Goal: Task Accomplishment & Management: Manage account settings

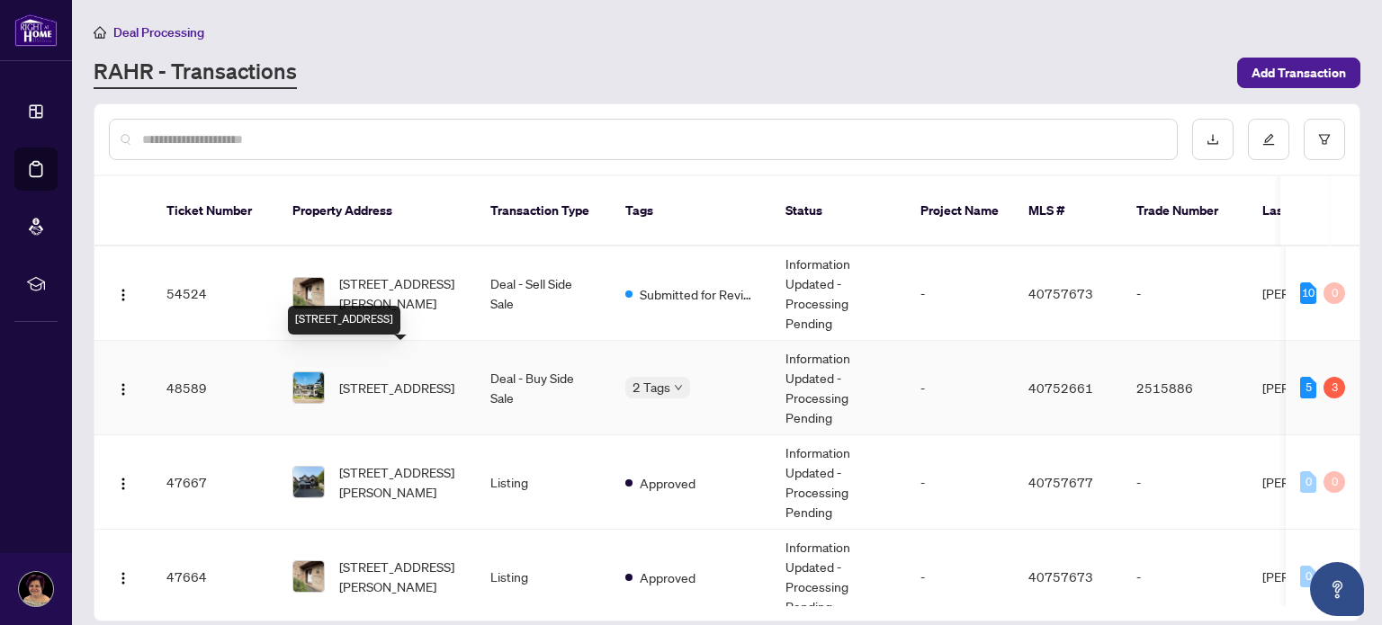
click at [400, 378] on span "[STREET_ADDRESS]" at bounding box center [396, 388] width 115 height 20
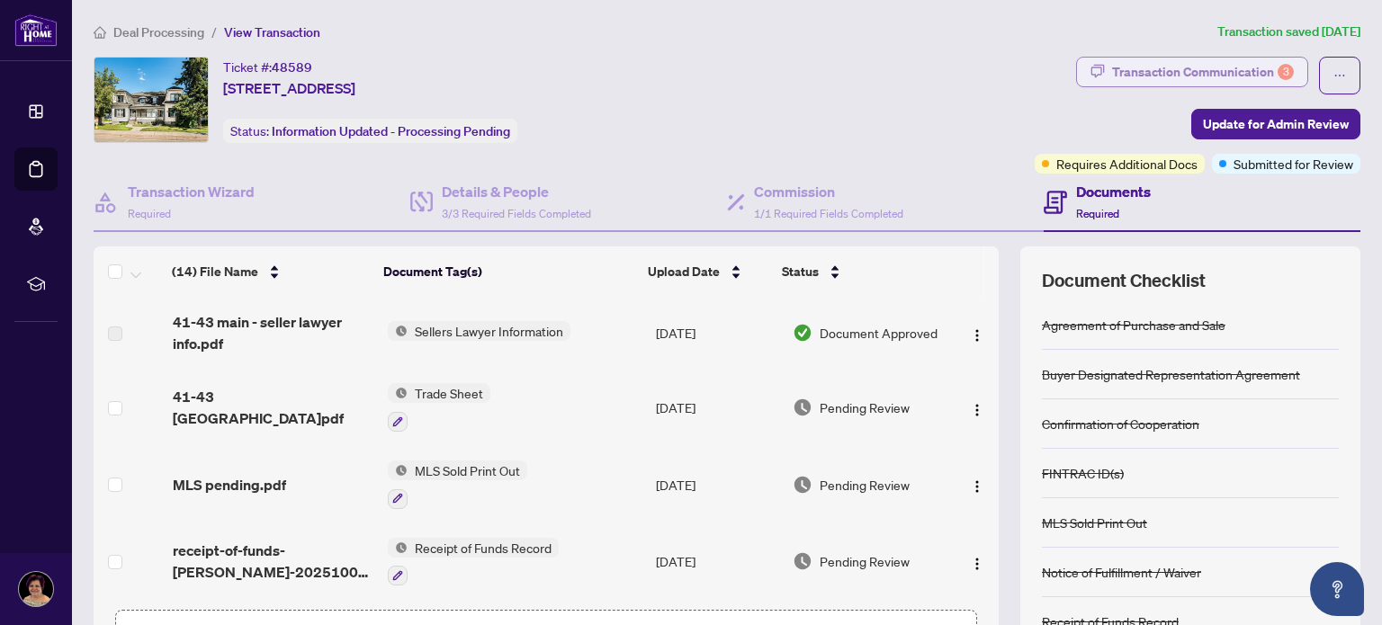
click at [1188, 75] on div "Transaction Communication 3" at bounding box center [1203, 72] width 182 height 29
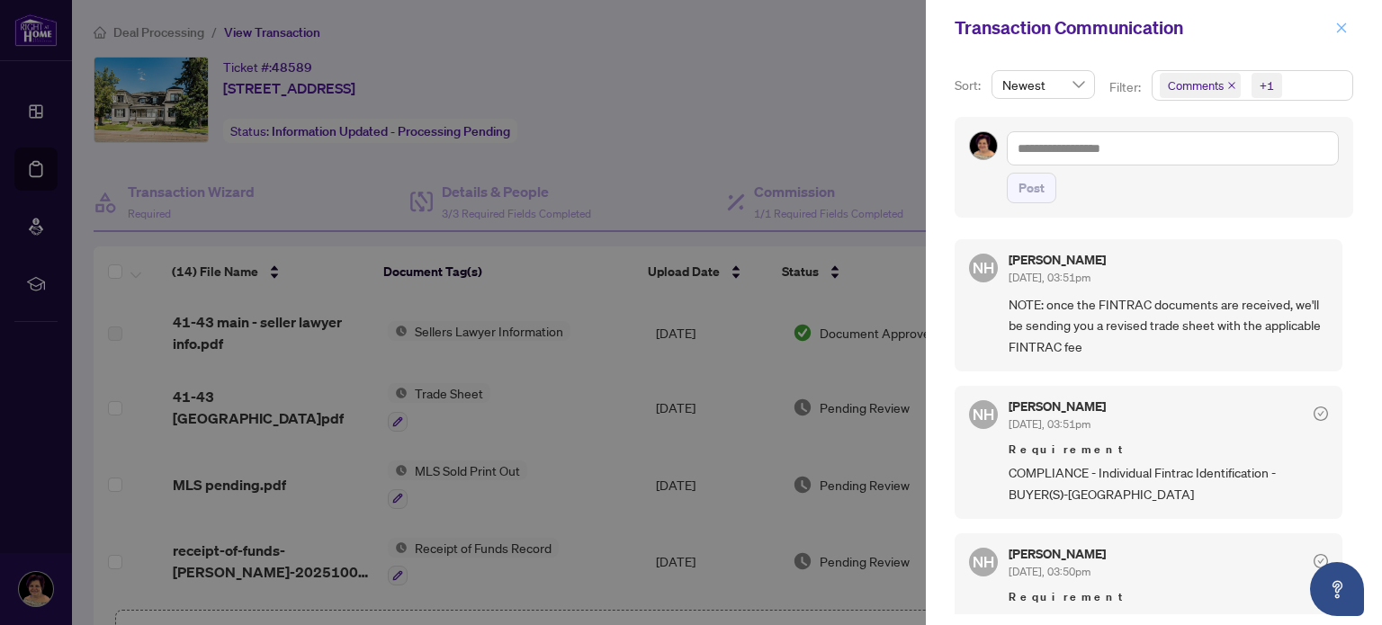
click at [1340, 32] on icon "close" at bounding box center [1342, 28] width 13 height 13
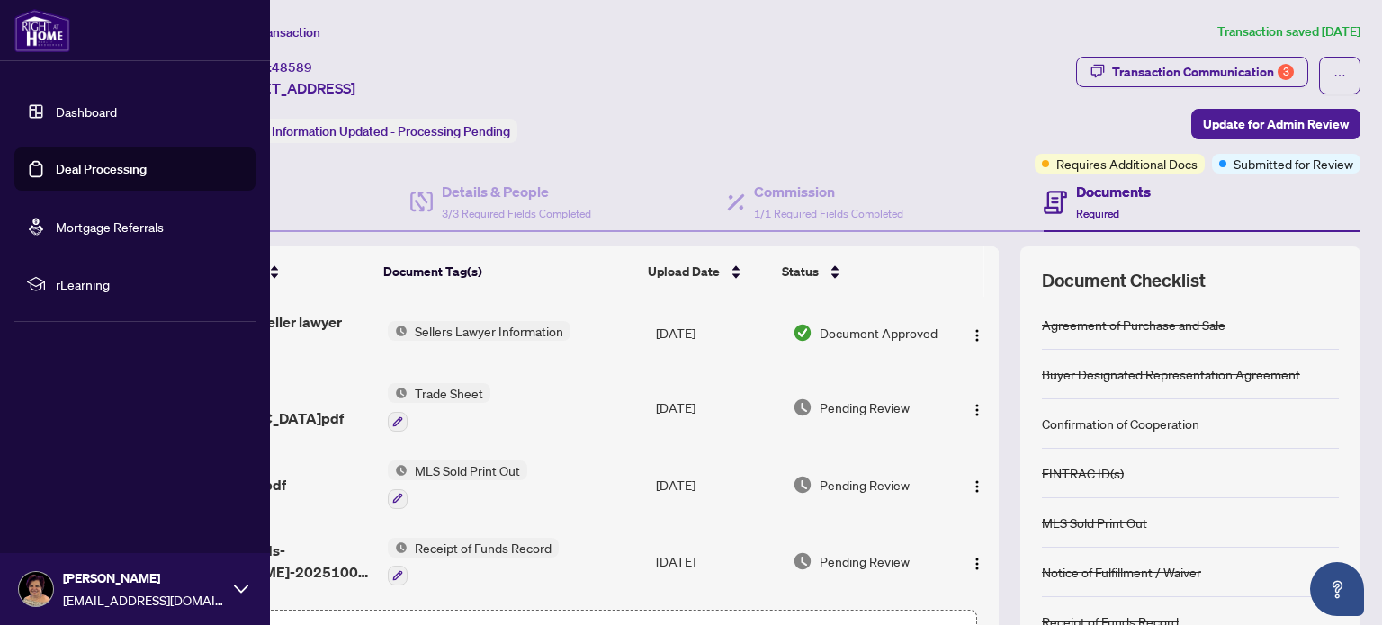
click at [72, 114] on link "Dashboard" at bounding box center [86, 111] width 61 height 16
